Goal: Find contact information: Find contact information

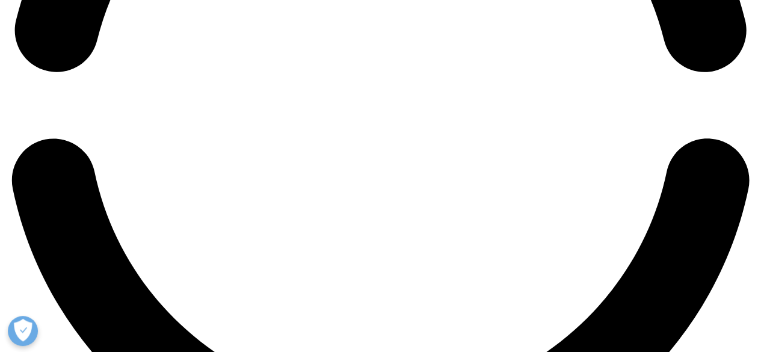
scroll to position [1791, 0]
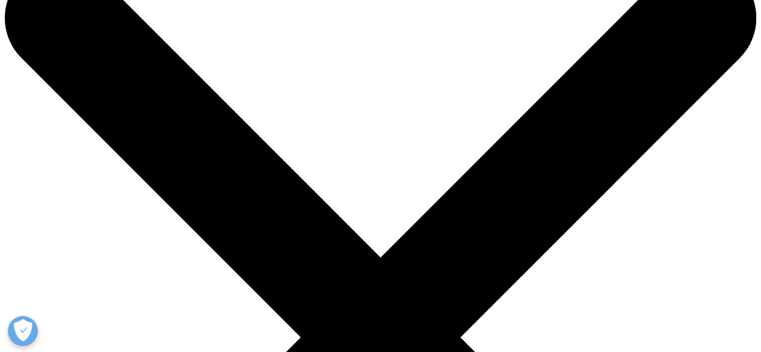
scroll to position [55, 0]
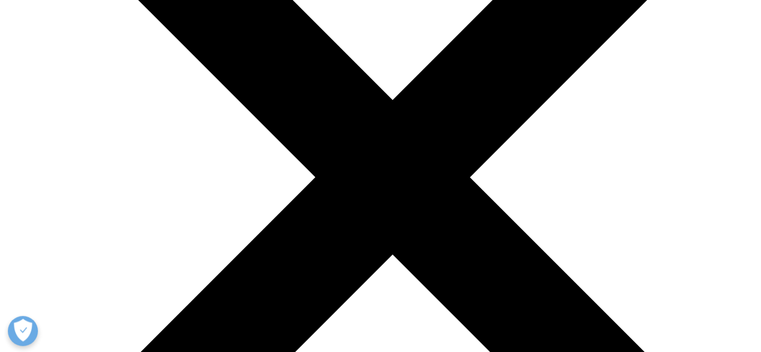
scroll to position [3562, 0]
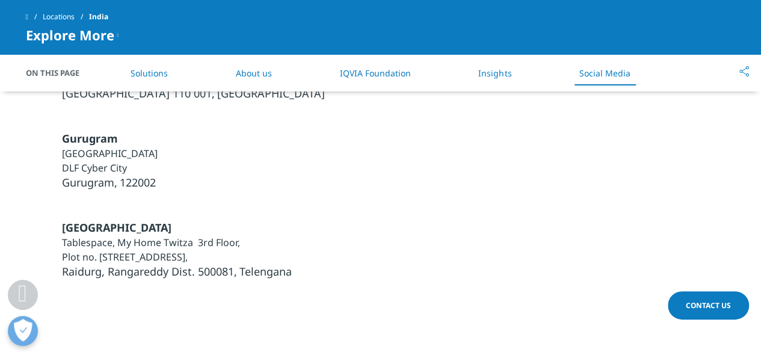
drag, startPoint x: 526, startPoint y: 221, endPoint x: 355, endPoint y: 259, distance: 174.7
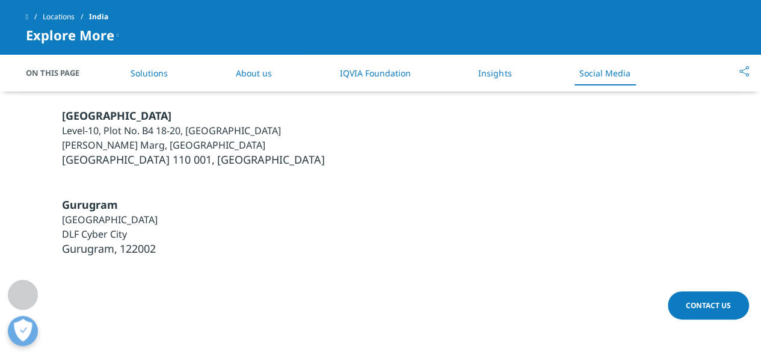
scroll to position [3503, 0]
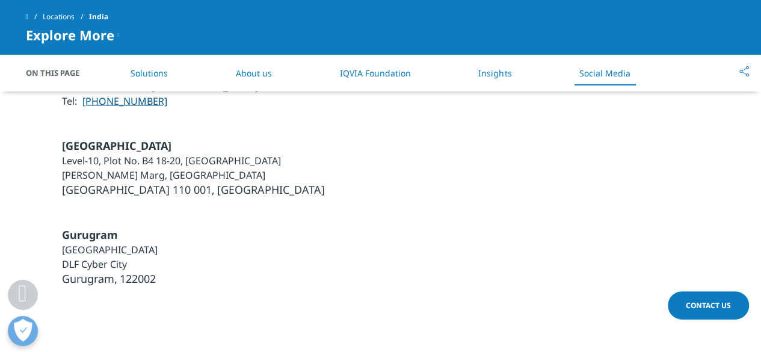
scroll to position [3467, 0]
